Goal: Task Accomplishment & Management: Manage account settings

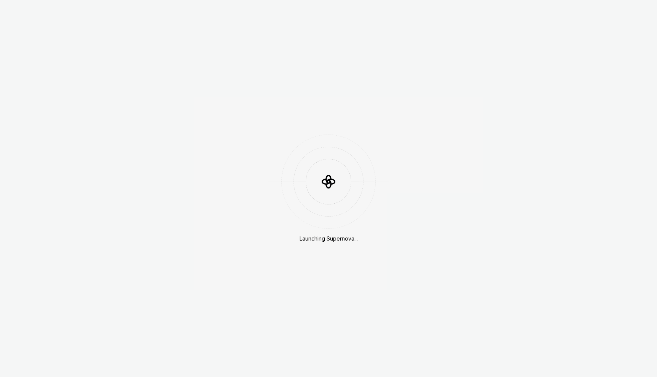
click at [226, 86] on div "Launching Supernova..." at bounding box center [328, 188] width 657 height 377
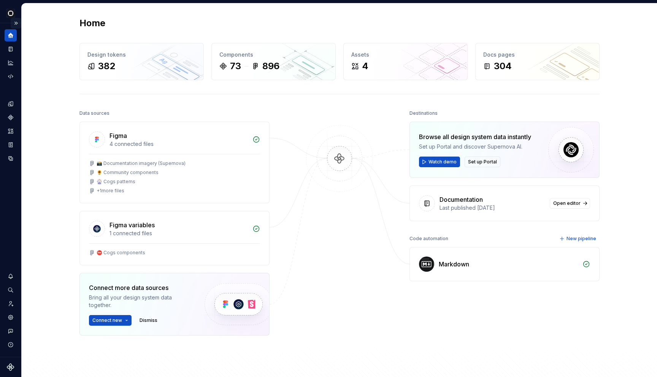
click at [12, 25] on button "Expand sidebar" at bounding box center [16, 23] width 11 height 11
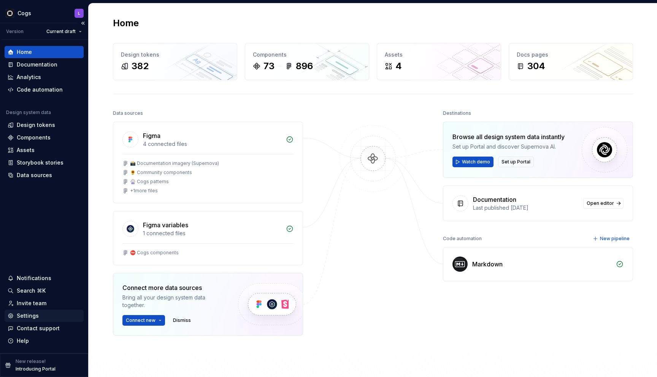
click at [30, 318] on div "Settings" at bounding box center [28, 316] width 22 height 8
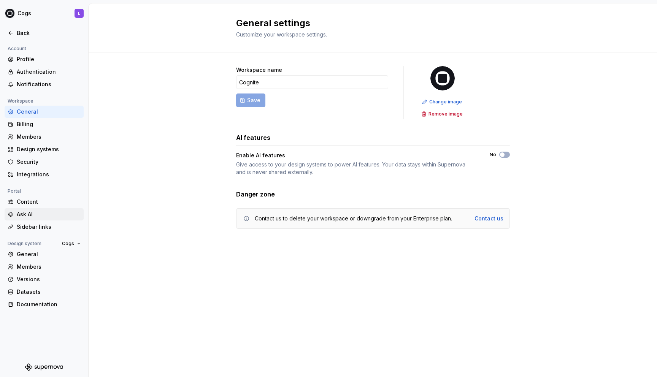
click at [28, 210] on div "Ask AI" at bounding box center [44, 214] width 79 height 12
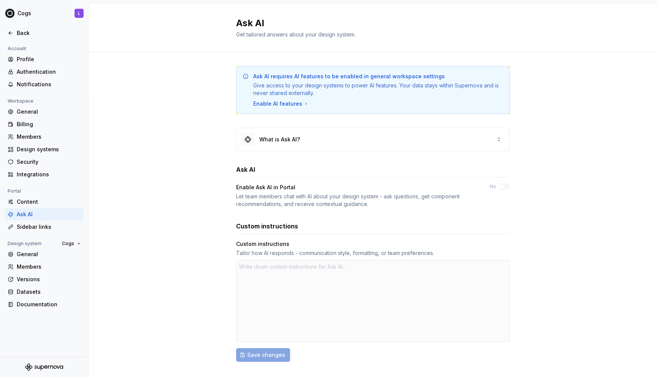
scroll to position [12, 0]
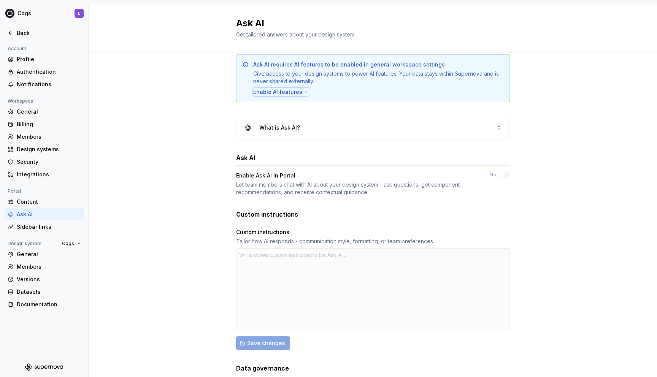
click at [285, 92] on div "Enable AI features" at bounding box center [281, 92] width 56 height 8
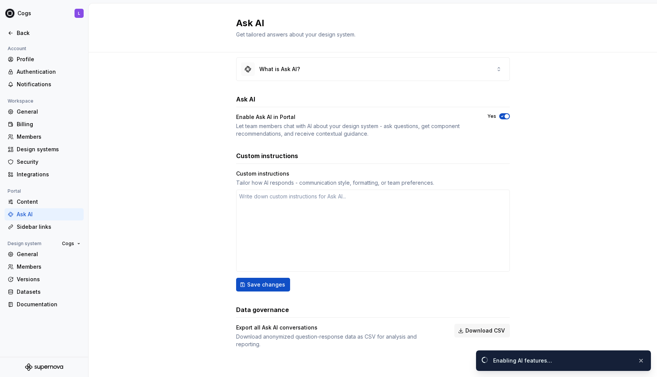
scroll to position [0, 0]
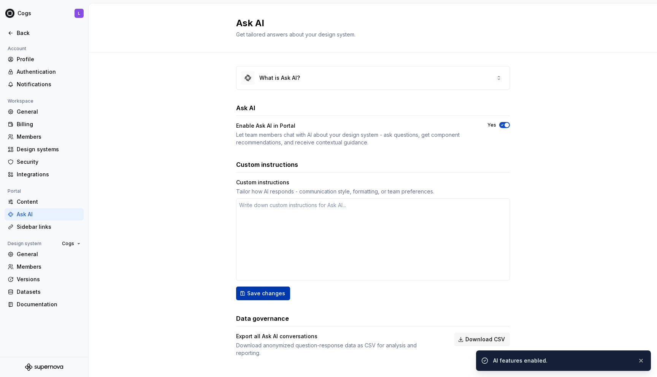
click at [267, 293] on span "Save changes" at bounding box center [266, 294] width 38 height 8
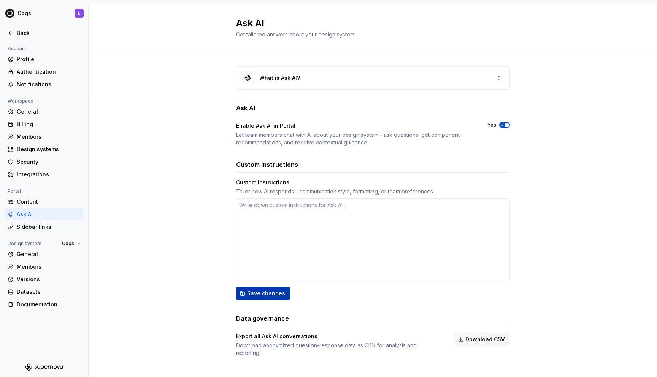
type textarea "*"
click at [487, 83] on div "What is Ask AI?" at bounding box center [373, 78] width 273 height 23
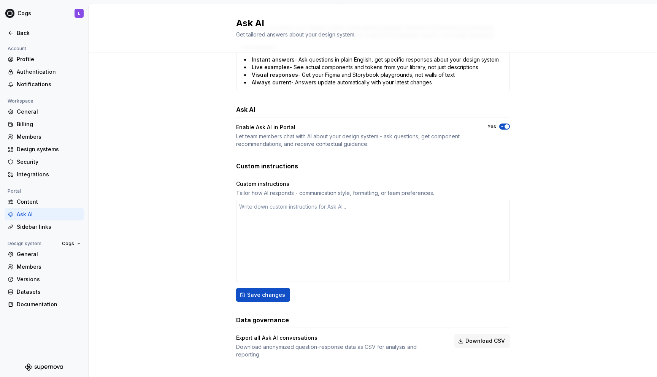
scroll to position [219, 0]
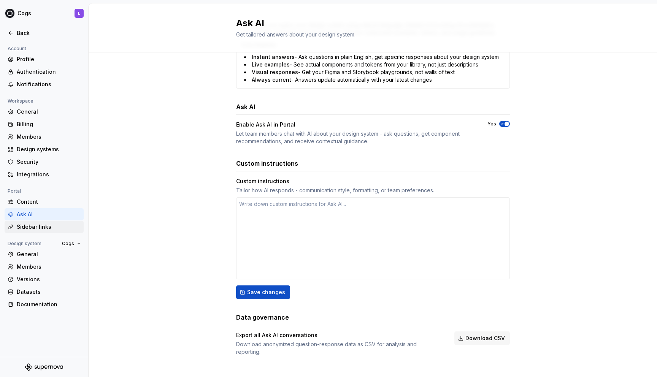
click at [19, 230] on div "Sidebar links" at bounding box center [49, 227] width 64 height 8
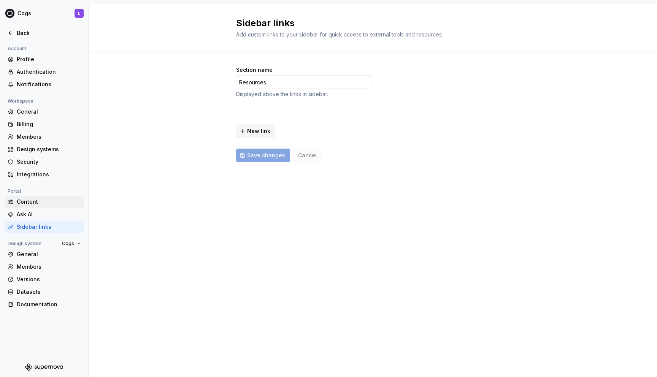
click at [28, 202] on div "Content" at bounding box center [49, 202] width 64 height 8
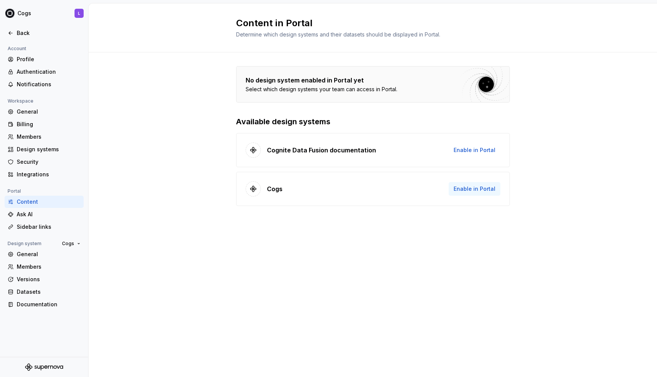
click at [473, 187] on span "Enable in Portal" at bounding box center [475, 189] width 42 height 8
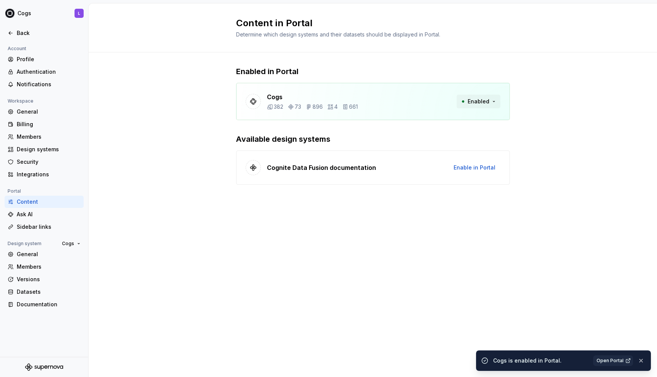
click at [493, 101] on button "Enabled" at bounding box center [479, 102] width 44 height 14
click at [531, 79] on div "Enabled in Portal Cogs 382 73 896 4 661 Enabled Available design systems Cognit…" at bounding box center [373, 132] width 569 height 161
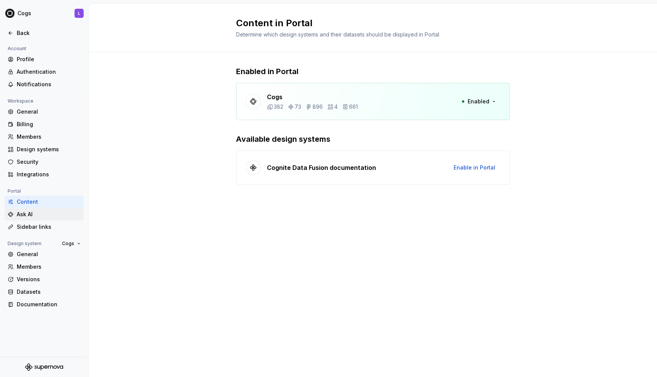
click at [32, 210] on div "Ask AI" at bounding box center [44, 214] width 79 height 12
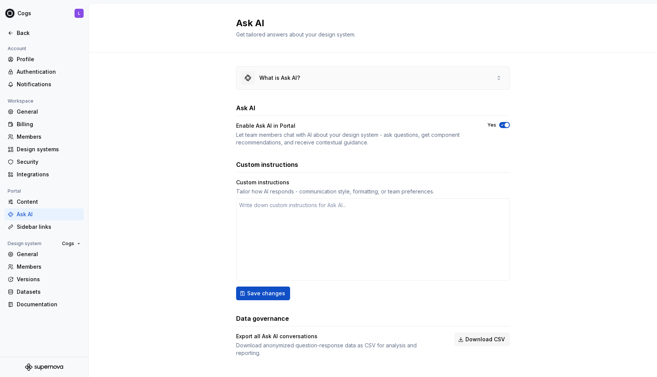
click at [347, 78] on div "What is Ask AI?" at bounding box center [373, 78] width 273 height 23
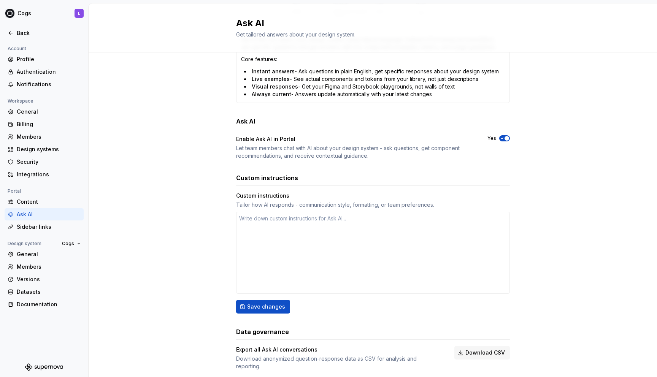
scroll to position [219, 0]
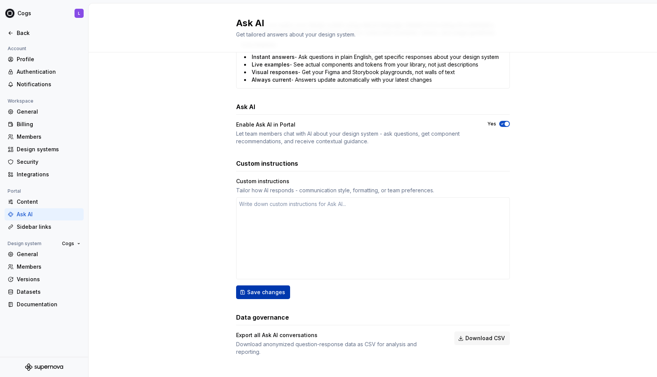
click at [272, 293] on span "Save changes" at bounding box center [266, 293] width 38 height 8
click at [37, 220] on div "Ask AI" at bounding box center [44, 214] width 79 height 12
type textarea "*"
click at [37, 225] on div "Sidebar links" at bounding box center [49, 227] width 64 height 8
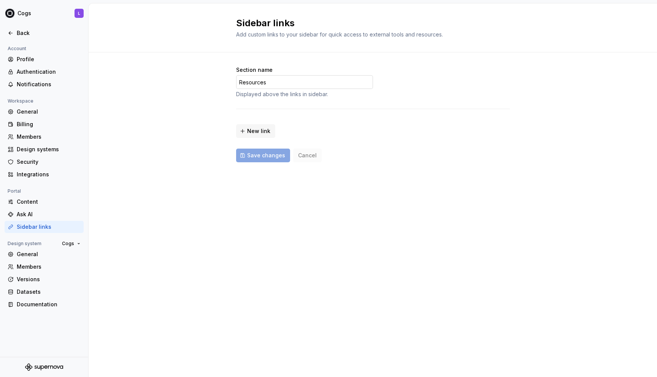
click at [265, 78] on input "Resources" at bounding box center [304, 82] width 137 height 14
click at [246, 82] on input "Resources" at bounding box center [304, 82] width 137 height 14
click at [246, 128] on button "New link" at bounding box center [255, 131] width 39 height 14
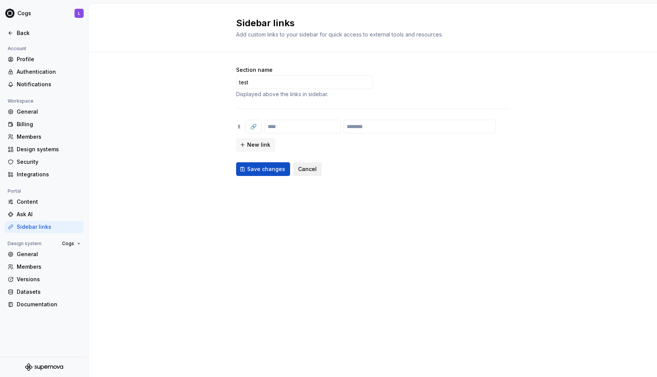
click at [310, 171] on span "Cancel" at bounding box center [307, 169] width 19 height 8
type input "Resources"
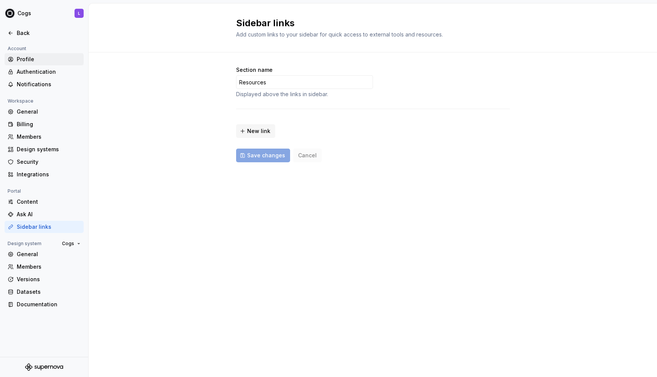
click at [30, 59] on div "Profile" at bounding box center [49, 60] width 64 height 8
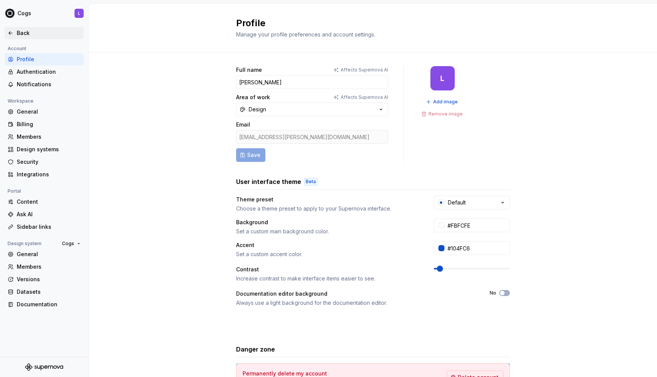
click at [15, 31] on div "Back" at bounding box center [44, 33] width 73 height 8
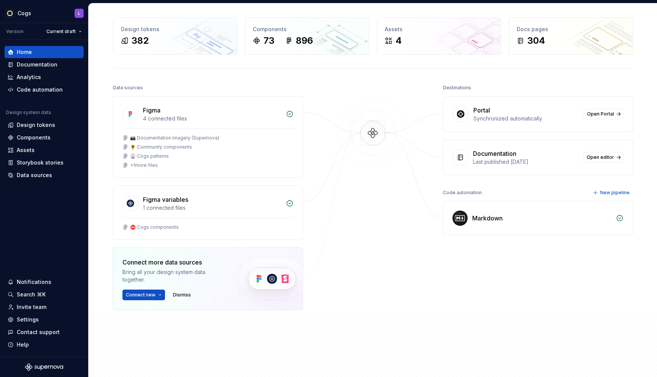
scroll to position [26, 0]
click at [616, 114] on link "Open Portal" at bounding box center [604, 113] width 40 height 11
click at [26, 319] on div "Settings" at bounding box center [28, 320] width 22 height 8
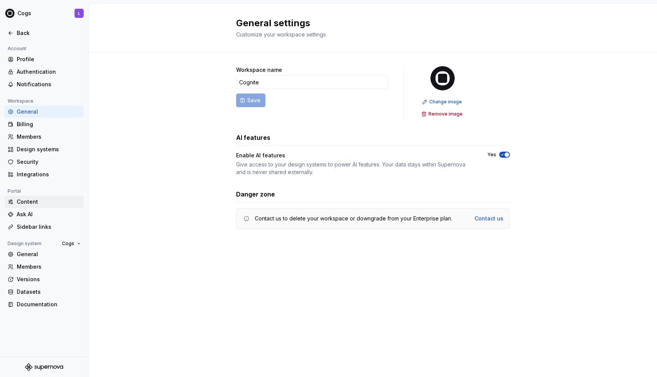
click at [23, 200] on div "Content" at bounding box center [49, 202] width 64 height 8
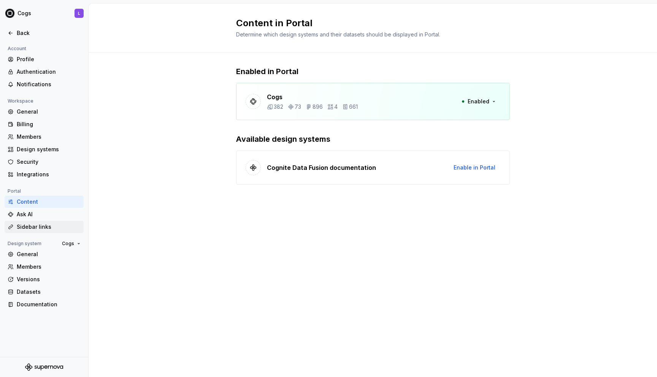
click at [25, 221] on div "Sidebar links" at bounding box center [44, 227] width 79 height 12
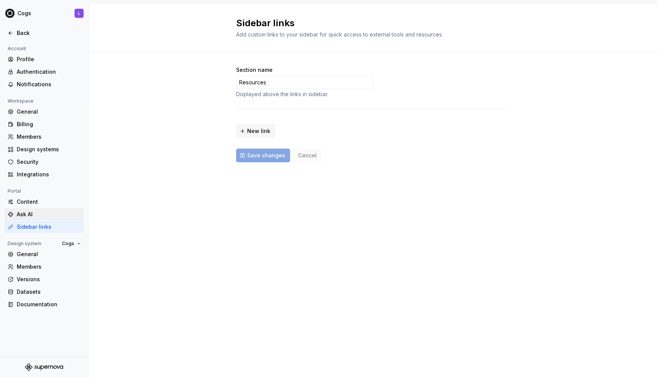
click at [21, 214] on div "Ask AI" at bounding box center [49, 215] width 64 height 8
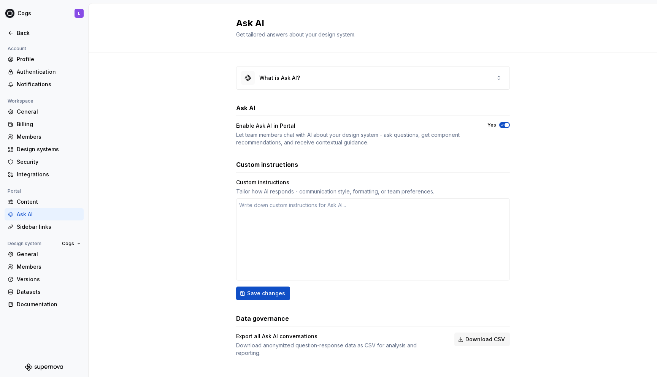
scroll to position [1, 0]
click at [436, 78] on div "What is Ask AI?" at bounding box center [373, 76] width 273 height 23
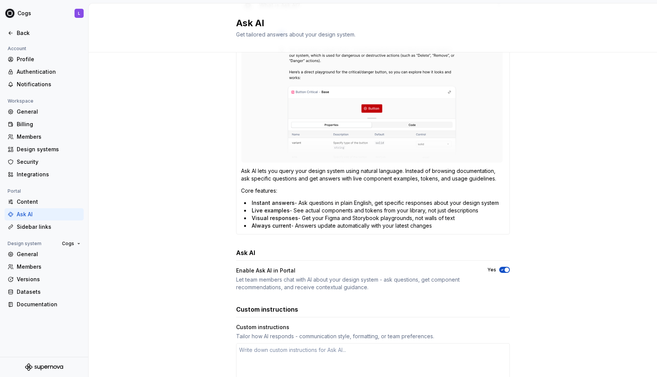
scroll to position [219, 0]
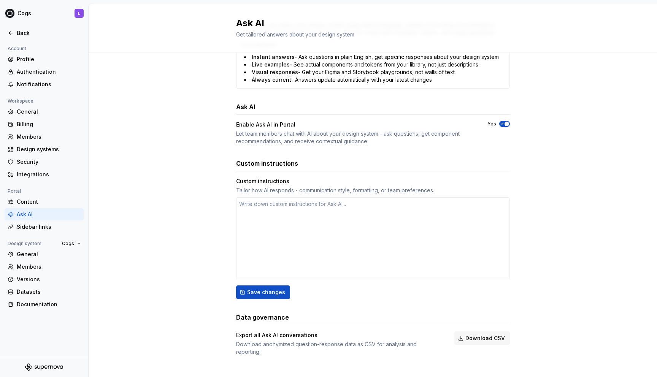
click at [130, 229] on div "What is Ask AI? Ask AI lets you query your design system using natural language…" at bounding box center [373, 109] width 569 height 551
click at [15, 21] on html "Cogs L Back Account Profile Authentication Notifications Workspace General Bill…" at bounding box center [328, 188] width 657 height 377
type textarea "*"
click at [6, 16] on html "Cogs L Back Account Profile Authentication Notifications Workspace General Bill…" at bounding box center [328, 188] width 657 height 377
click at [8, 33] on icon at bounding box center [11, 33] width 6 height 6
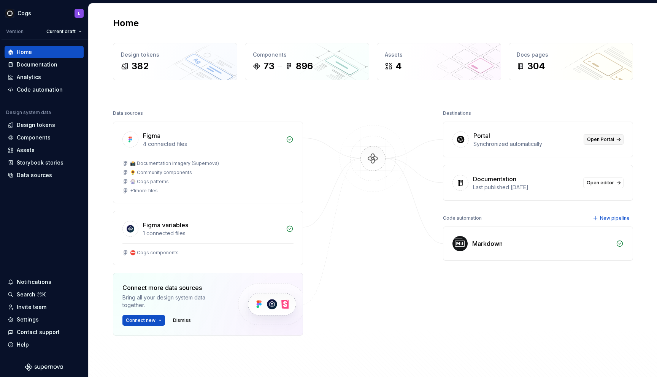
click at [611, 140] on span "Open Portal" at bounding box center [600, 140] width 27 height 6
